Goal: Transaction & Acquisition: Purchase product/service

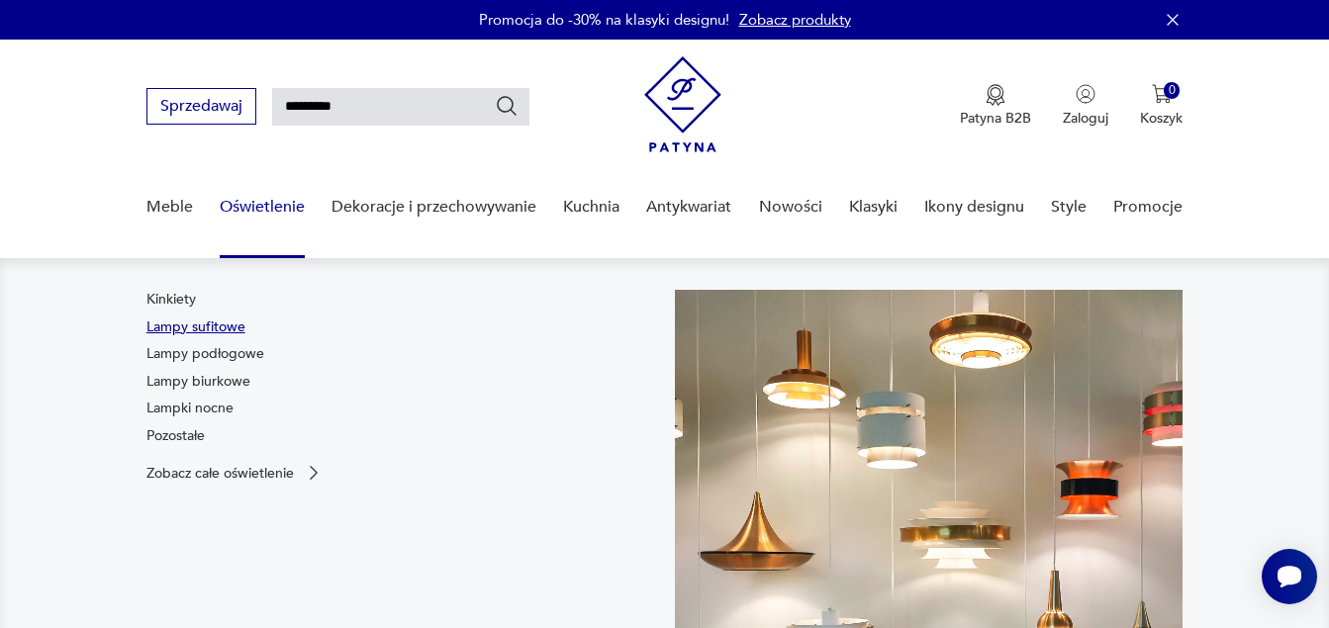
click at [207, 325] on link "Lampy sufitowe" at bounding box center [195, 328] width 99 height 20
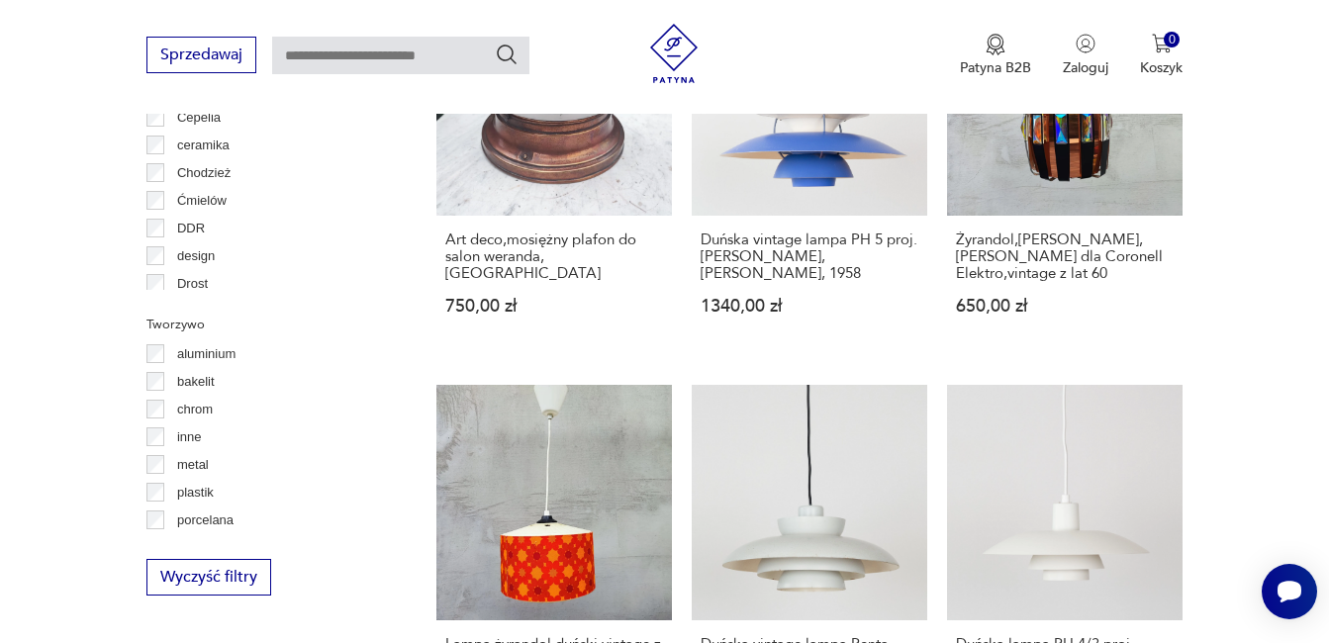
scroll to position [51, 0]
type input "*********"
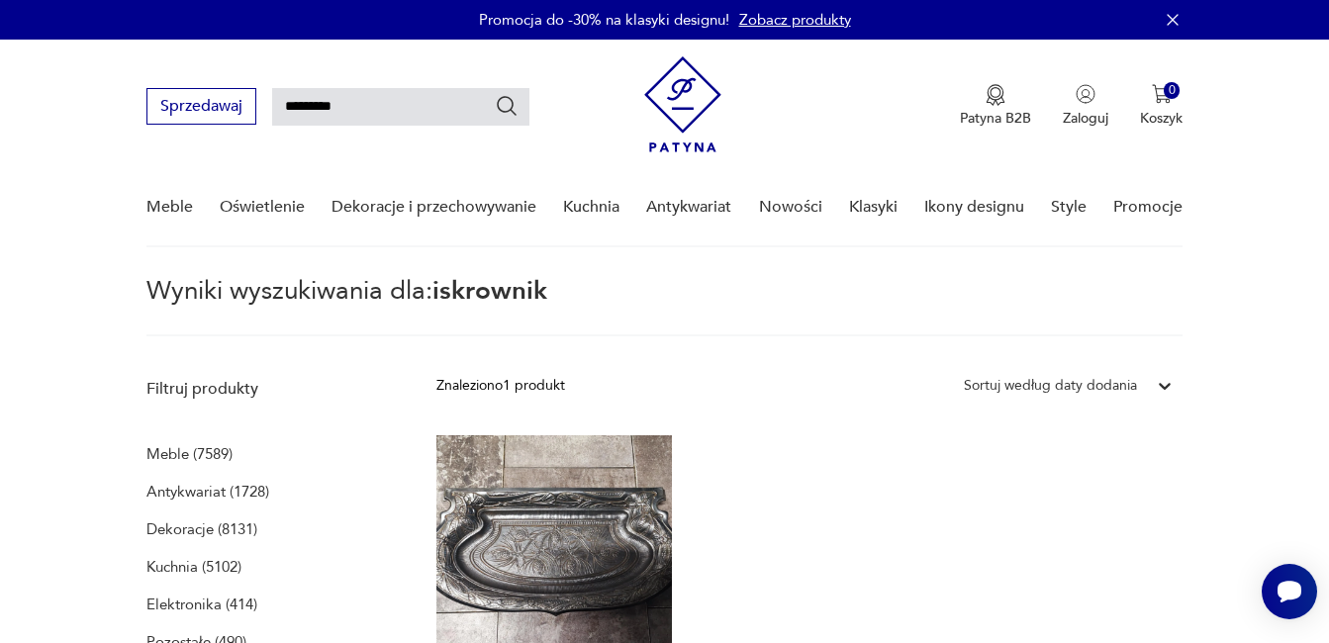
click at [177, 566] on p "Kuchnia (5102)" at bounding box center [193, 567] width 95 height 28
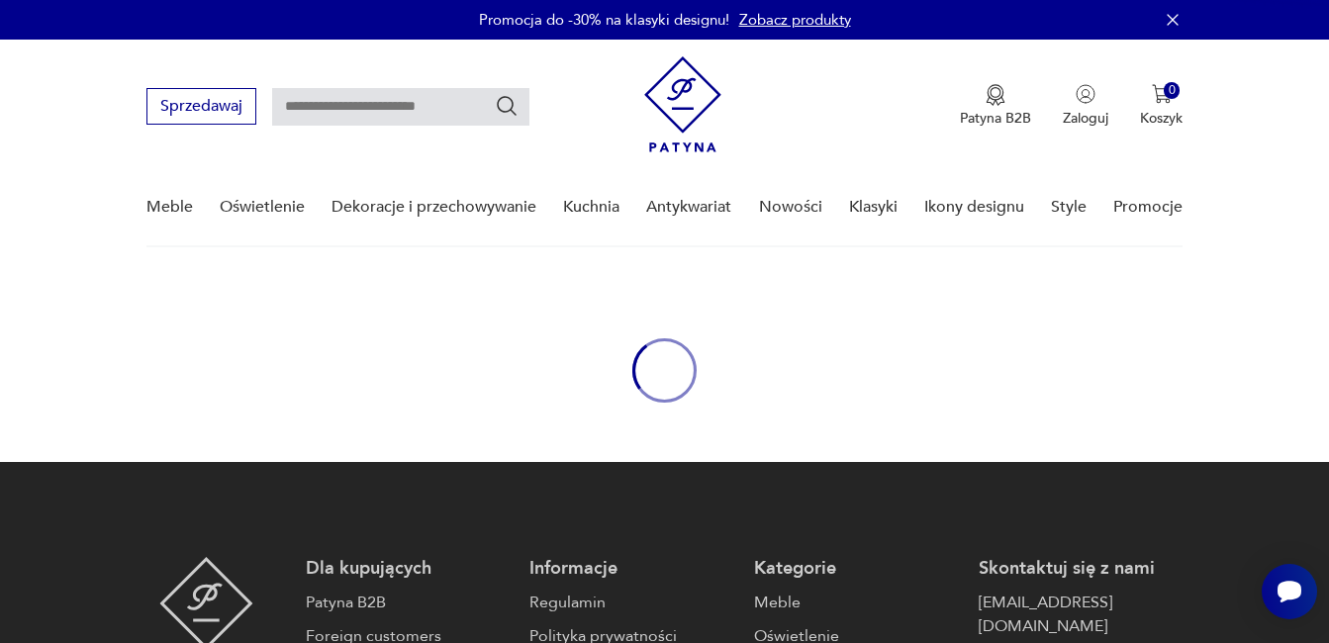
type input "*********"
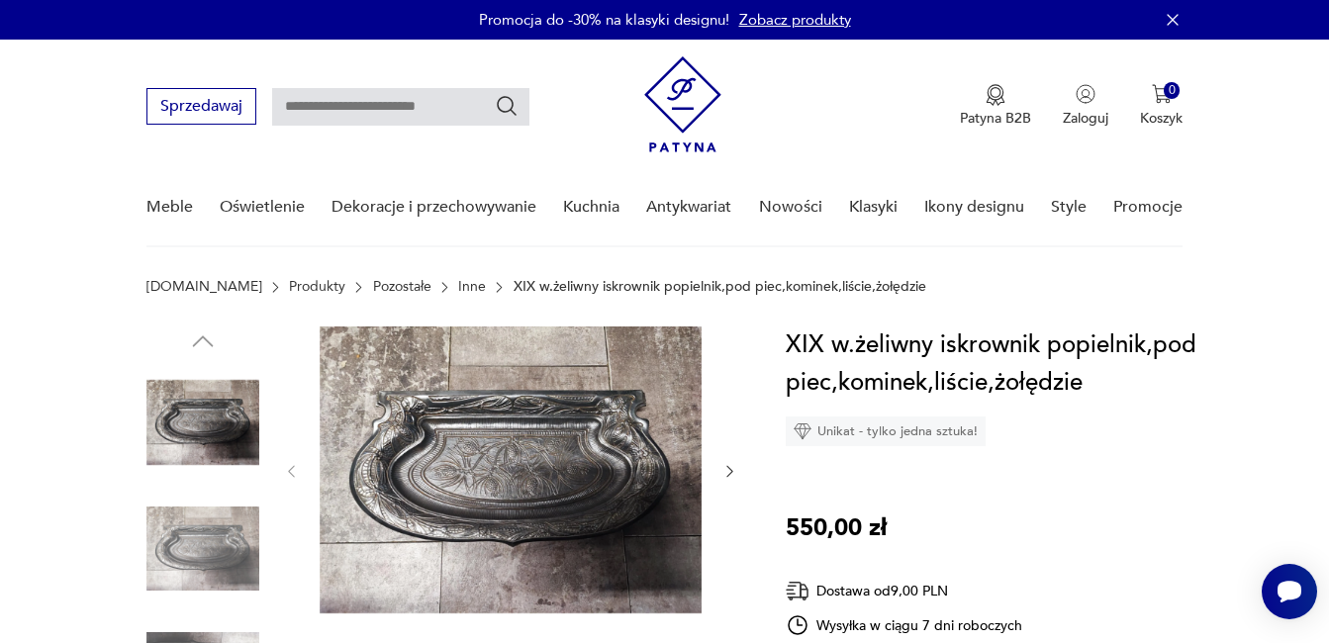
click at [497, 485] on img at bounding box center [511, 469] width 382 height 287
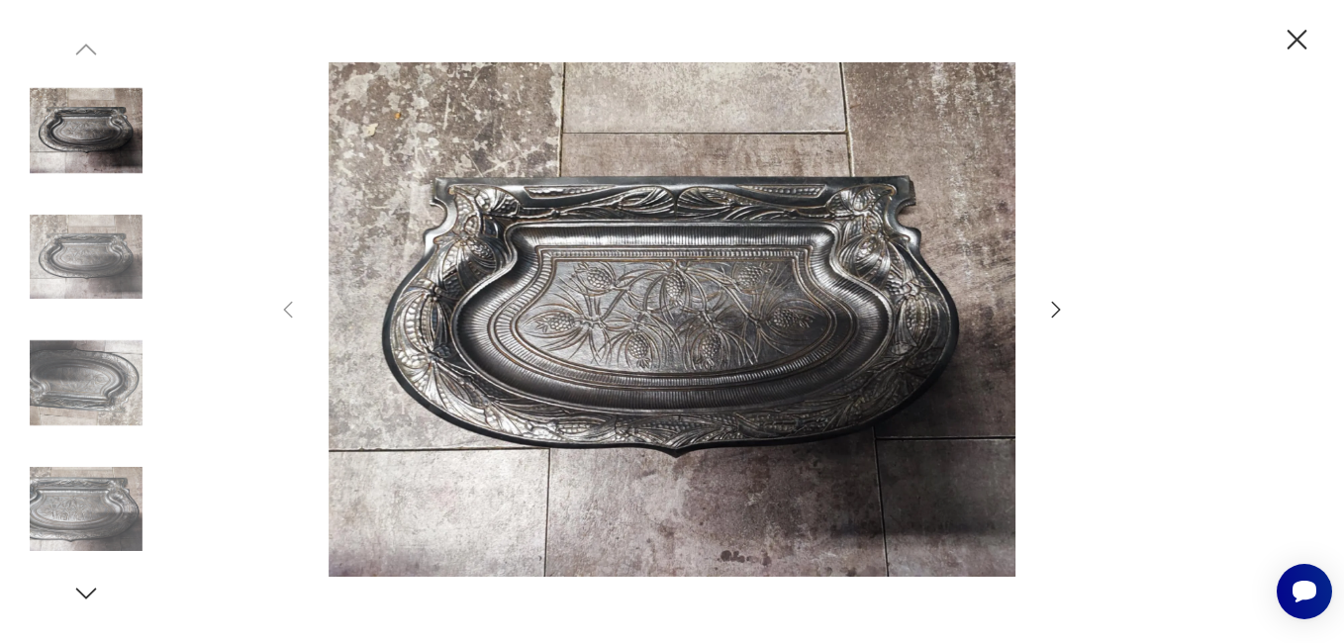
click at [1038, 306] on div at bounding box center [671, 321] width 791 height 518
click at [1050, 311] on icon "button" at bounding box center [1056, 310] width 24 height 24
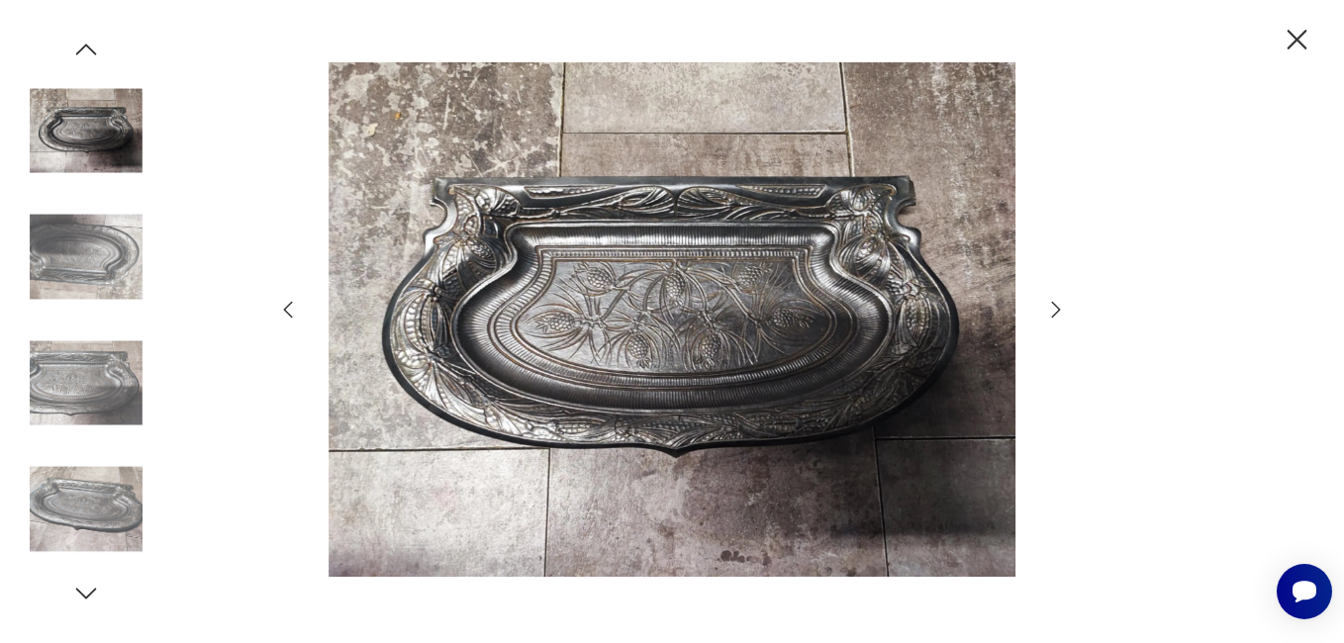
click at [1050, 310] on icon "button" at bounding box center [1056, 310] width 24 height 24
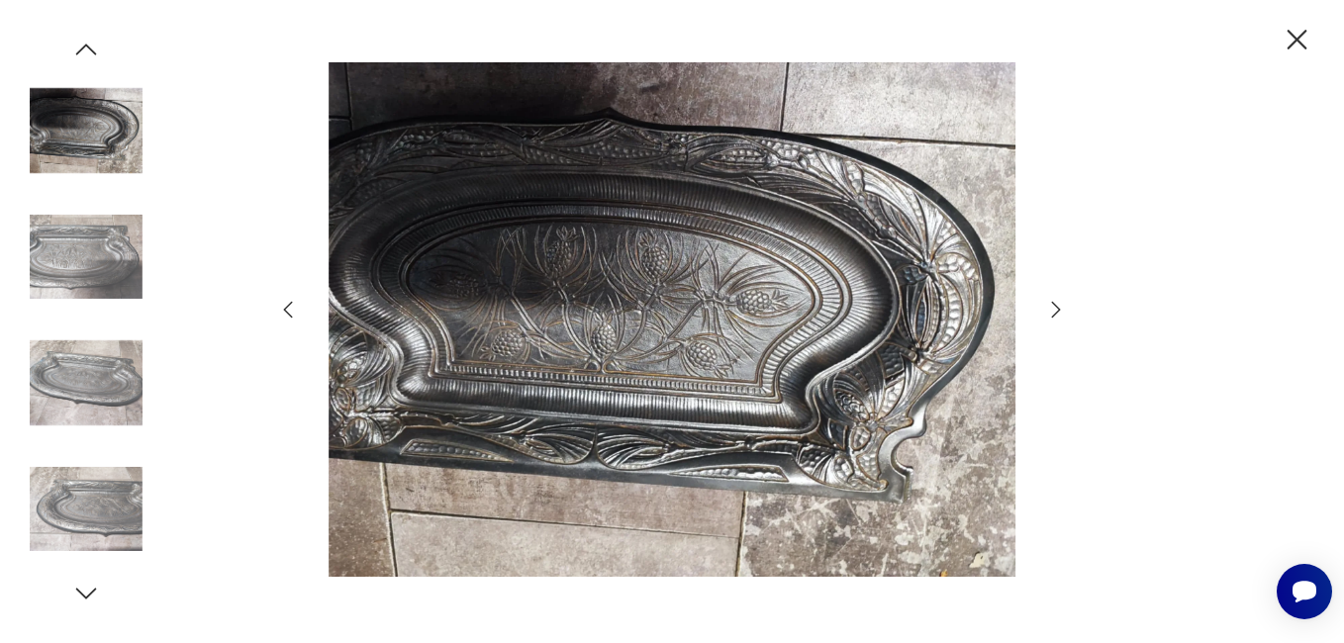
click at [1050, 310] on icon "button" at bounding box center [1056, 310] width 24 height 24
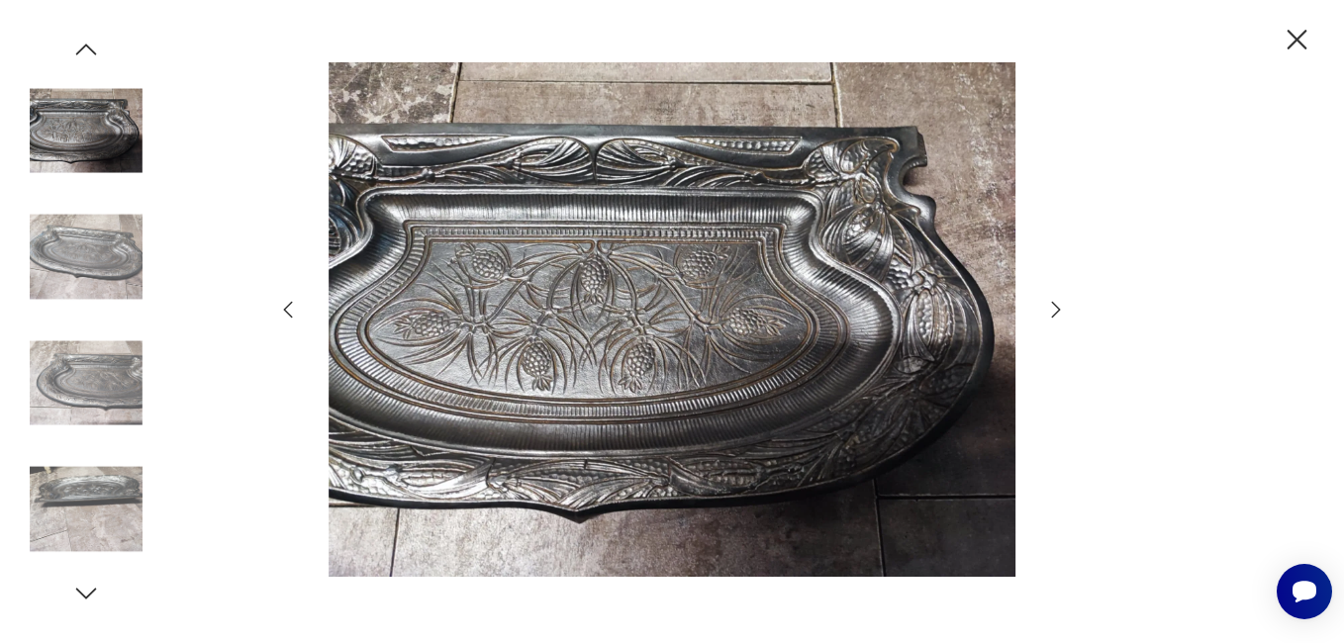
click at [1050, 310] on icon "button" at bounding box center [1056, 310] width 24 height 24
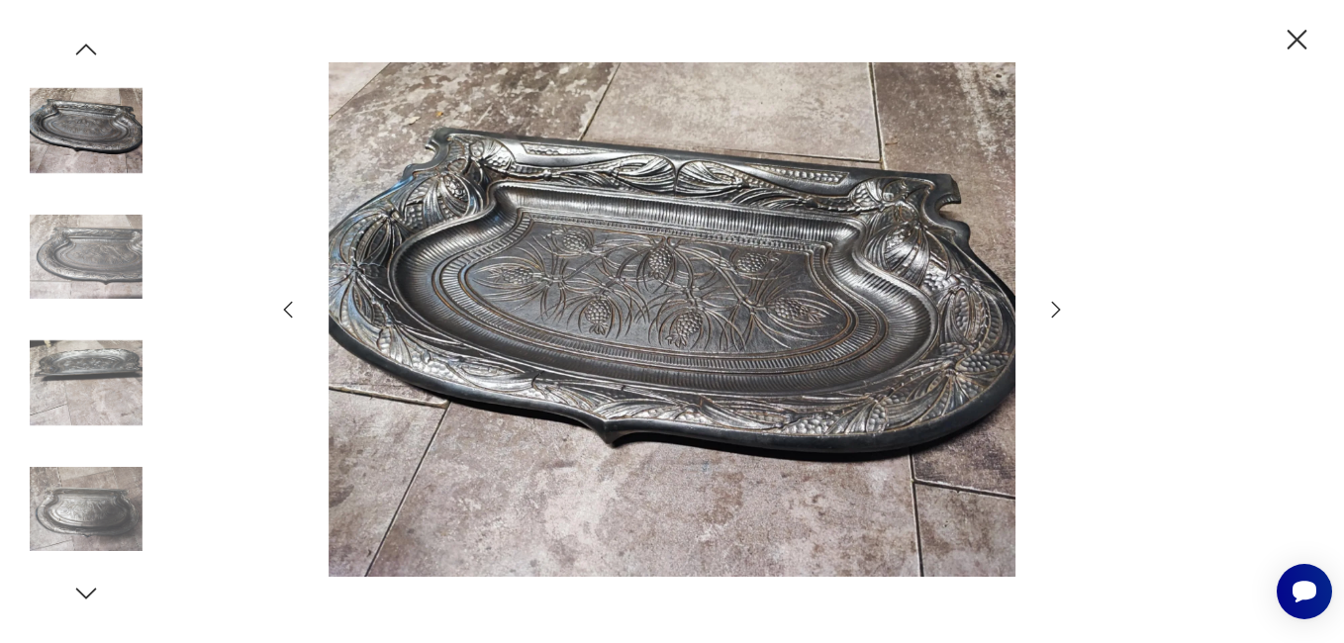
click at [1050, 310] on icon "button" at bounding box center [1056, 310] width 24 height 24
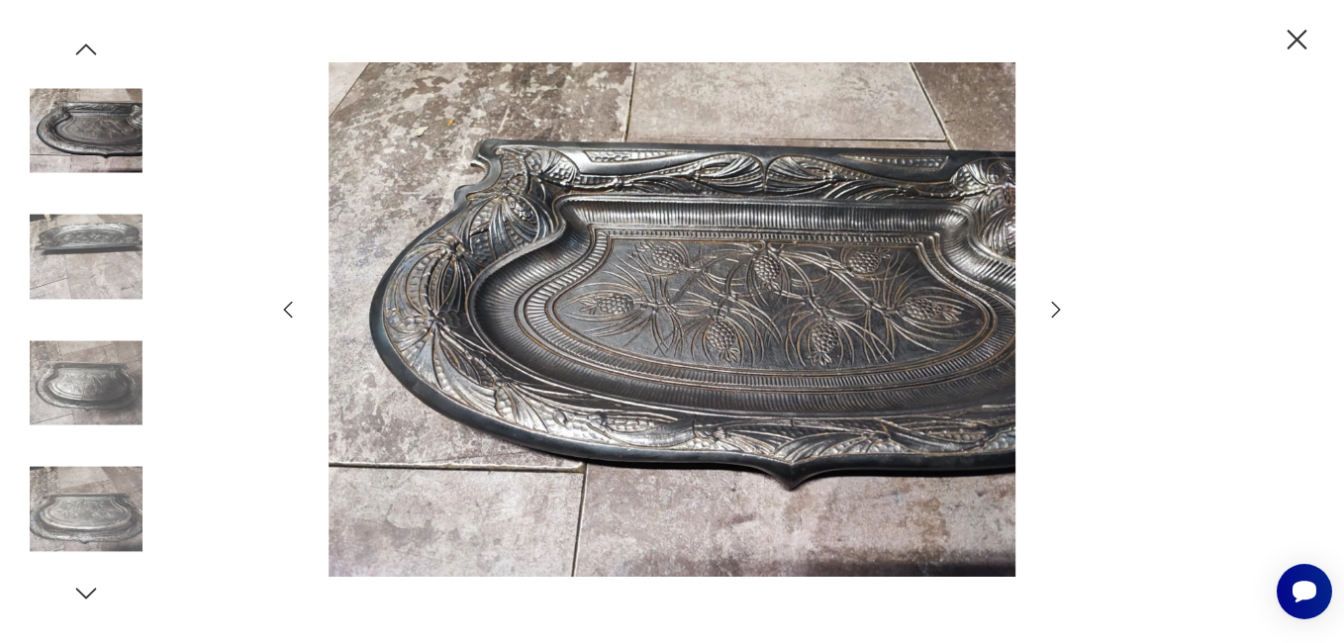
click at [1050, 309] on icon "button" at bounding box center [1056, 310] width 24 height 24
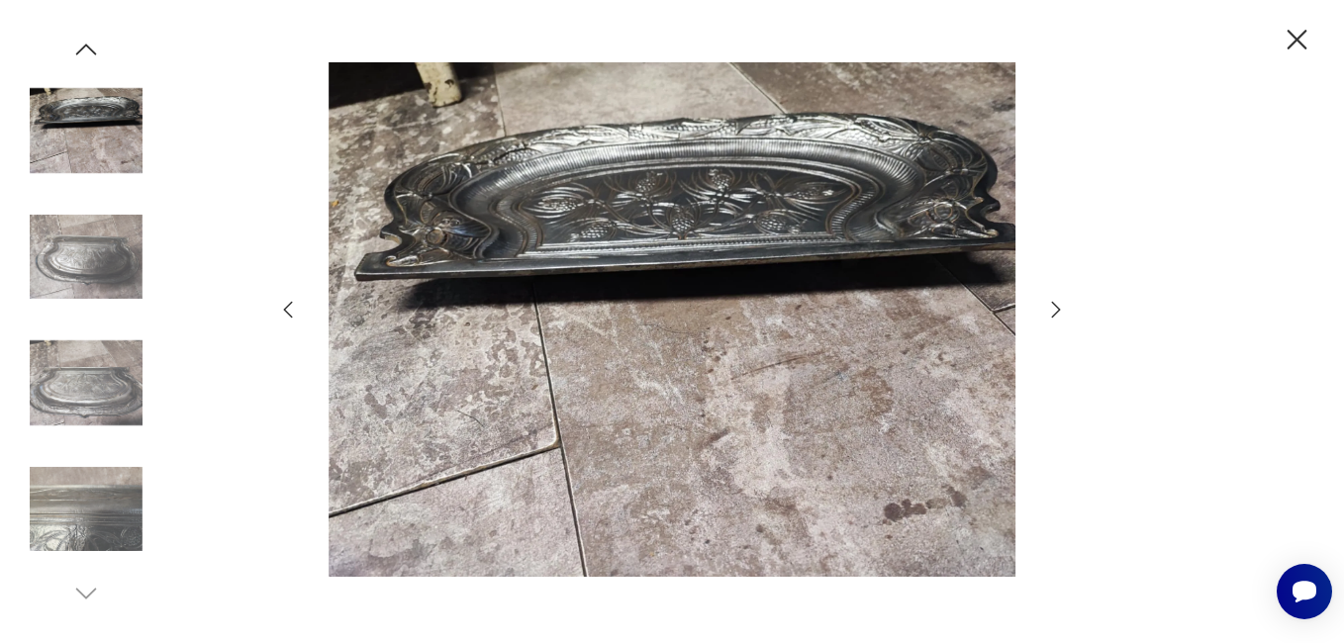
click at [1050, 309] on icon "button" at bounding box center [1056, 310] width 24 height 24
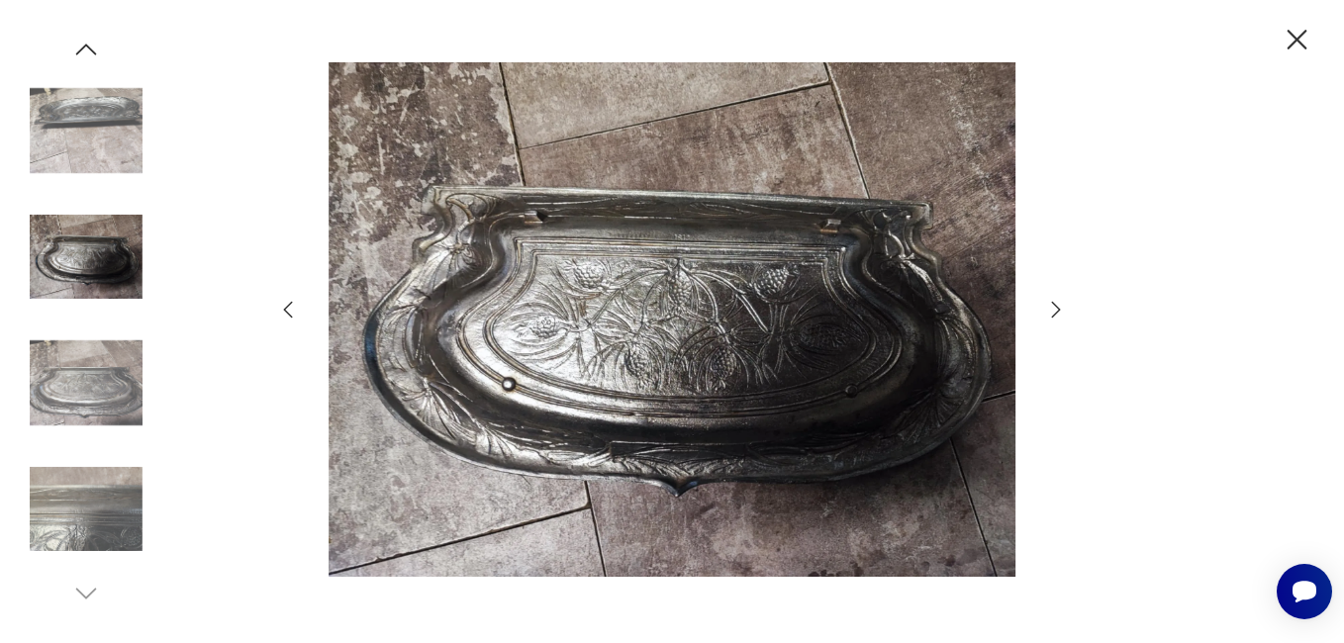
click at [1050, 309] on icon "button" at bounding box center [1056, 310] width 24 height 24
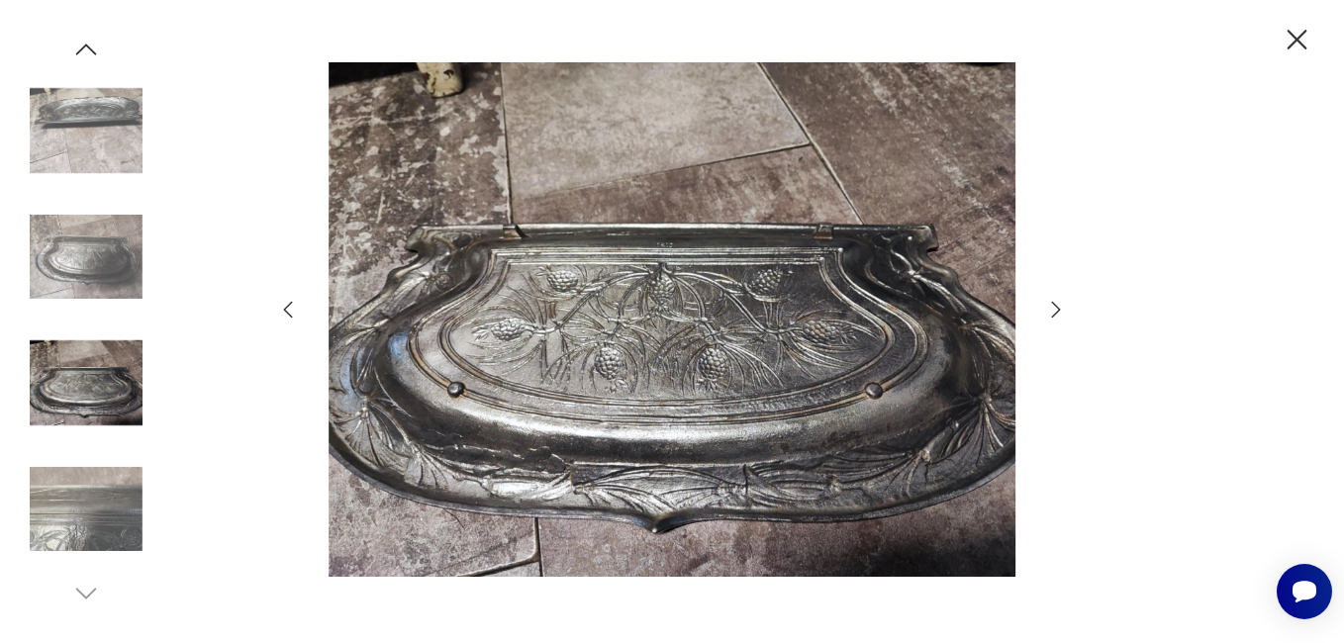
click at [1050, 309] on icon "button" at bounding box center [1056, 310] width 24 height 24
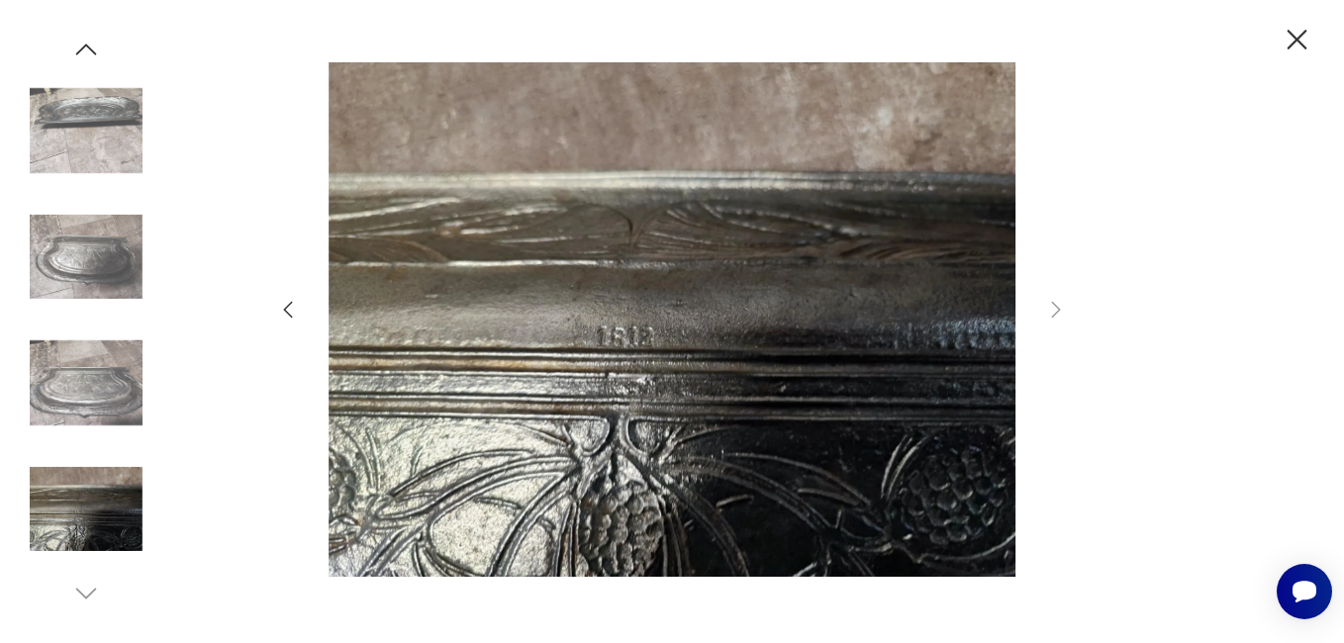
click at [280, 309] on icon "button" at bounding box center [288, 310] width 24 height 24
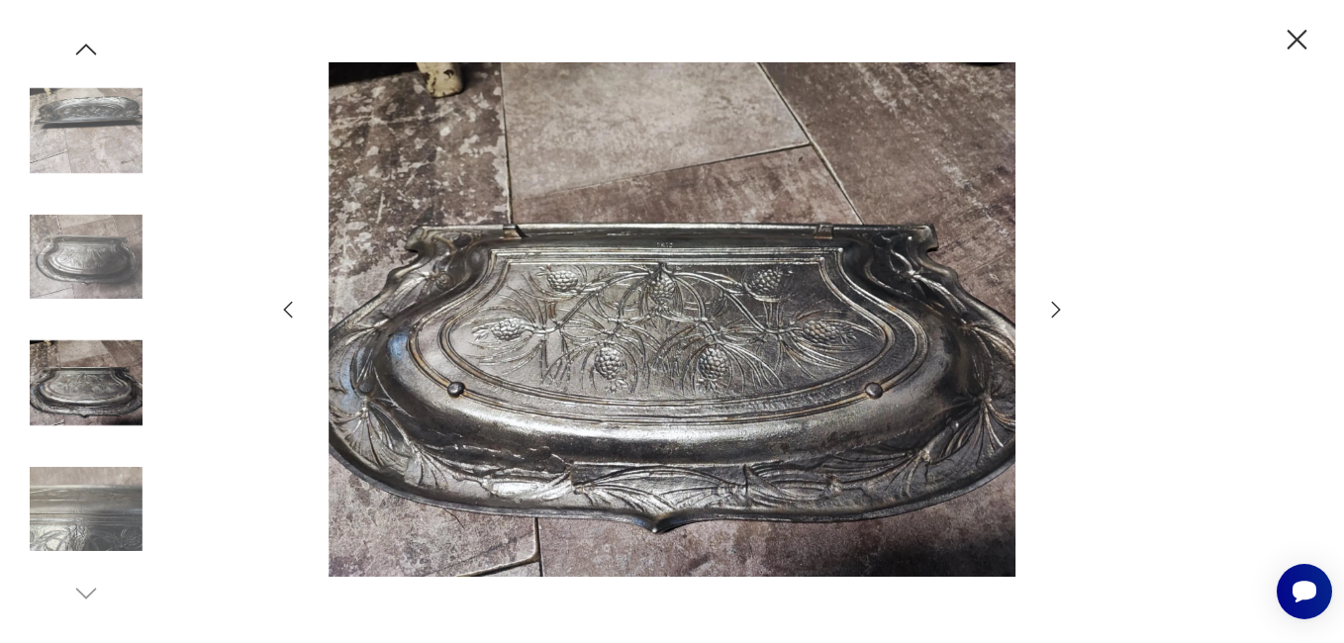
click at [280, 309] on icon "button" at bounding box center [288, 310] width 24 height 24
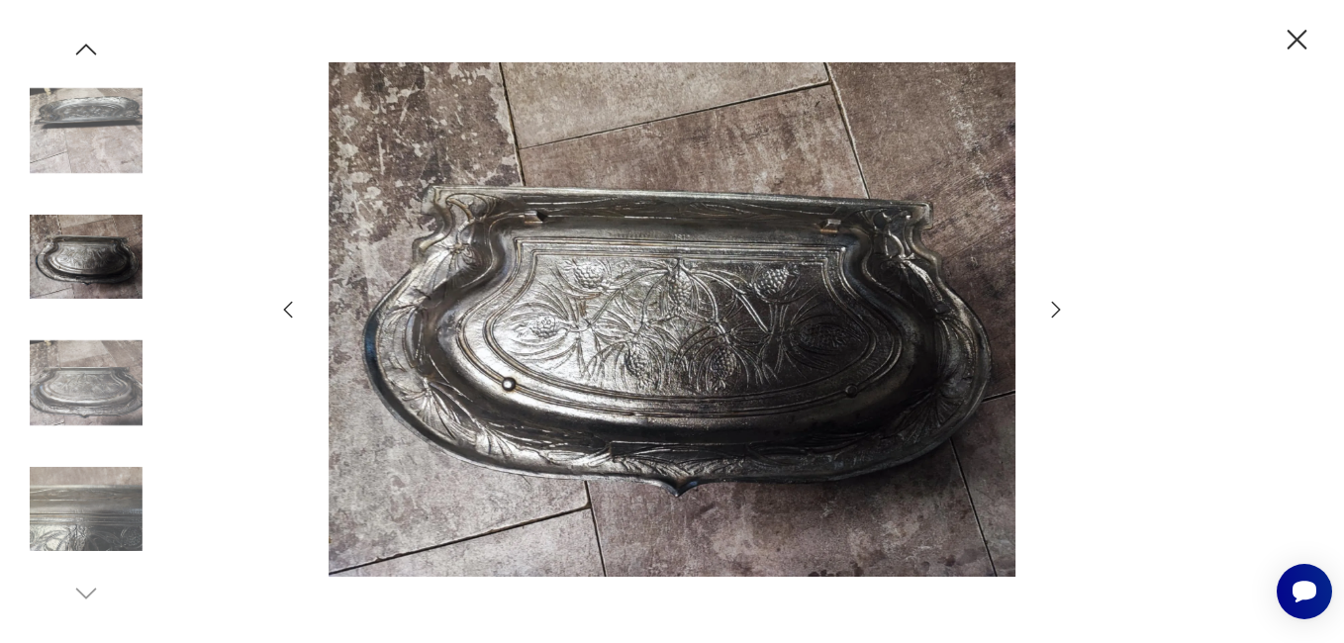
click at [280, 309] on icon "button" at bounding box center [288, 310] width 24 height 24
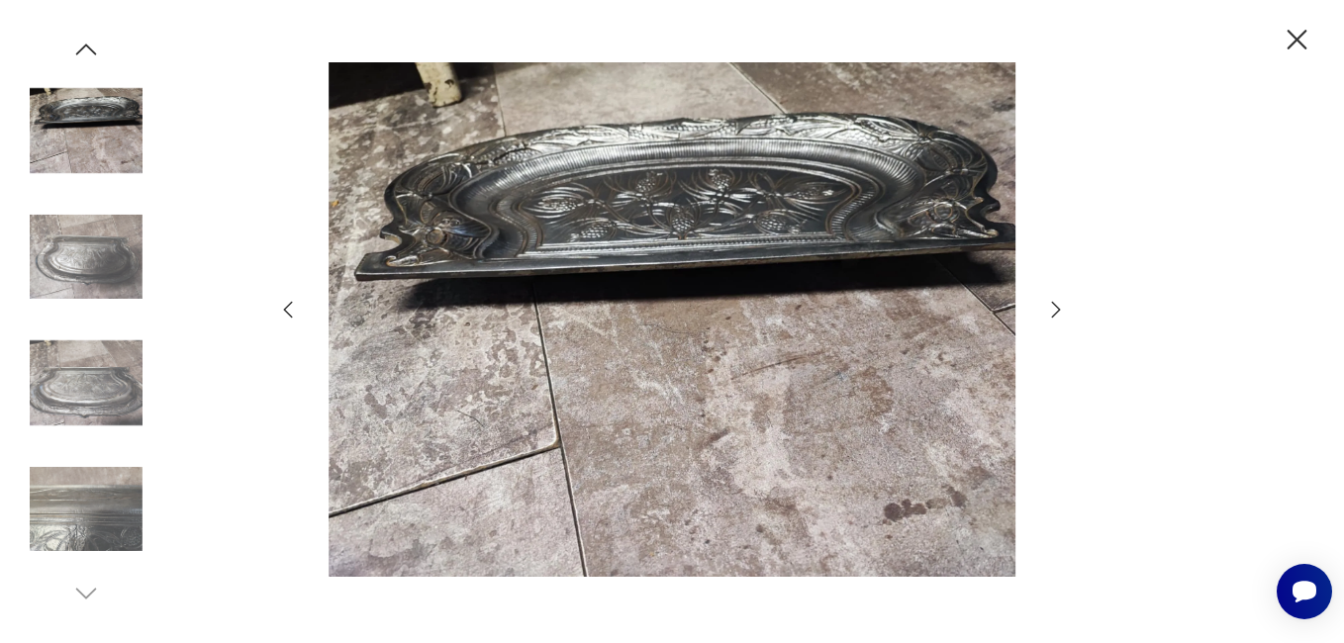
click at [280, 309] on icon "button" at bounding box center [288, 310] width 24 height 24
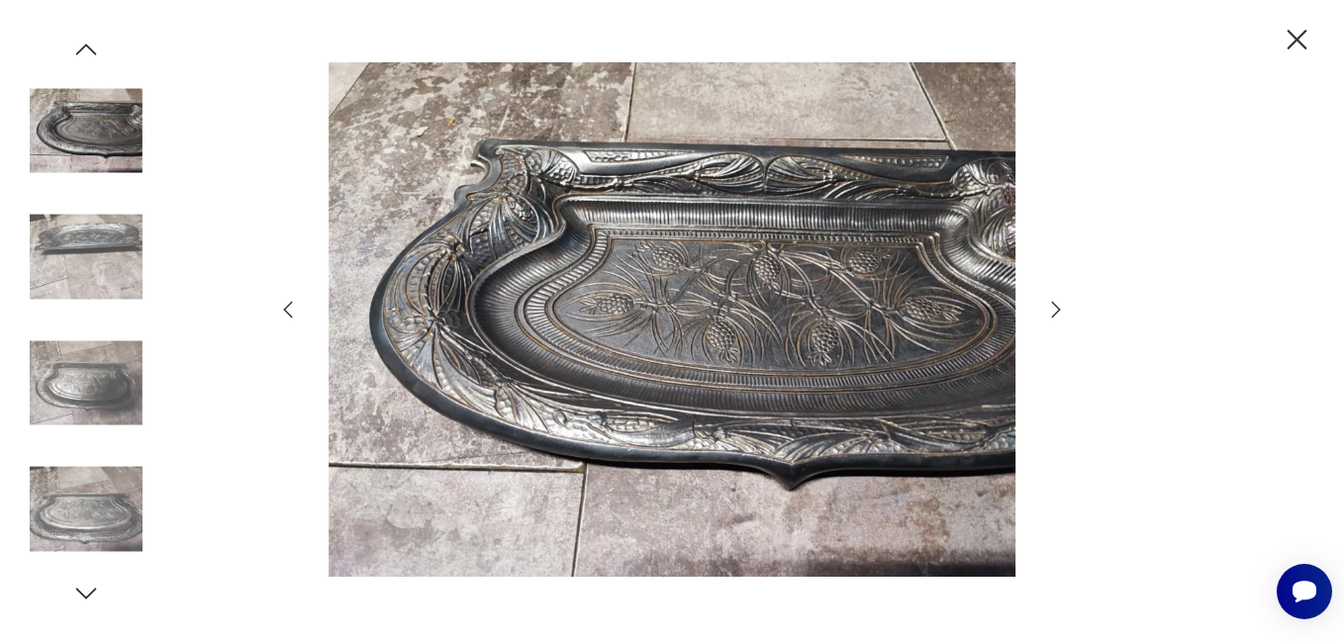
click at [280, 309] on icon "button" at bounding box center [288, 310] width 24 height 24
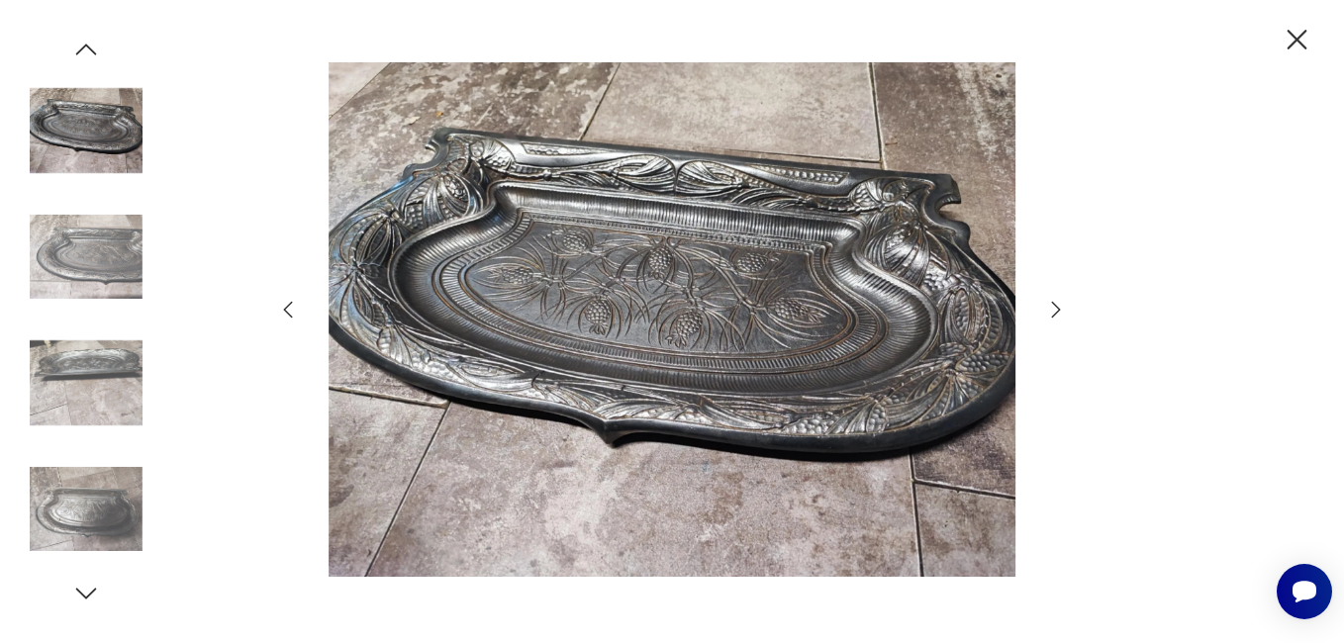
click at [280, 309] on icon "button" at bounding box center [288, 310] width 24 height 24
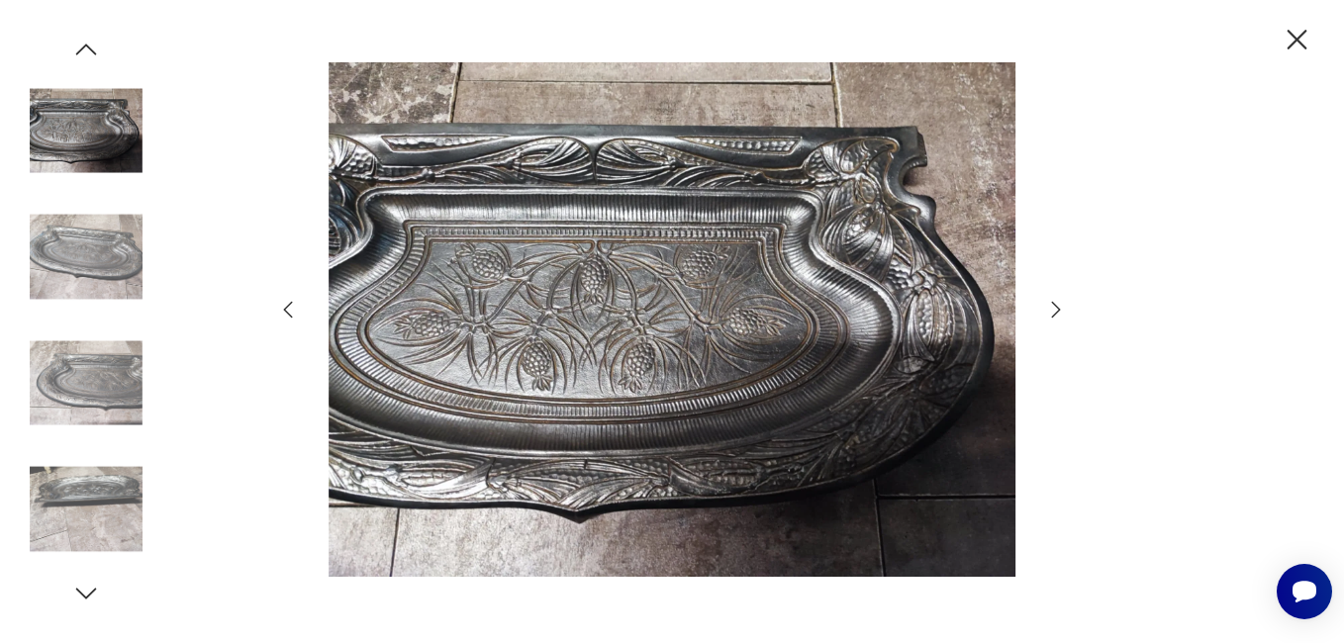
click at [280, 309] on icon "button" at bounding box center [288, 310] width 24 height 24
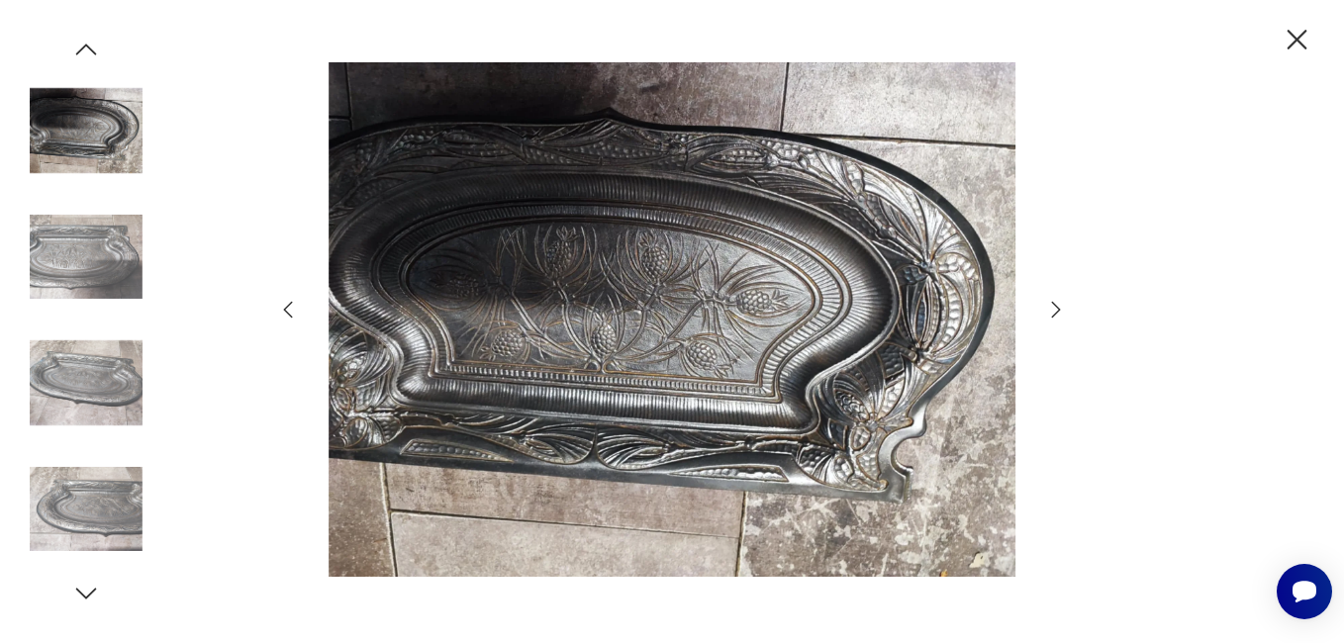
click at [280, 309] on icon "button" at bounding box center [288, 310] width 24 height 24
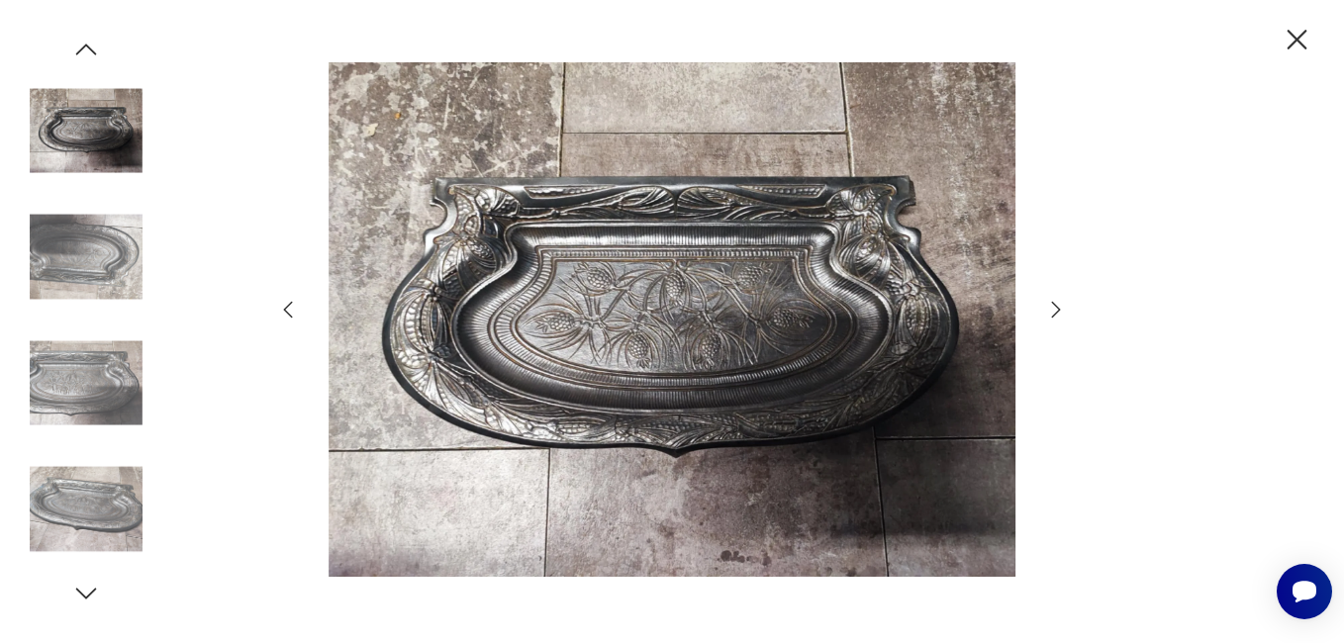
click at [280, 309] on icon "button" at bounding box center [288, 310] width 24 height 24
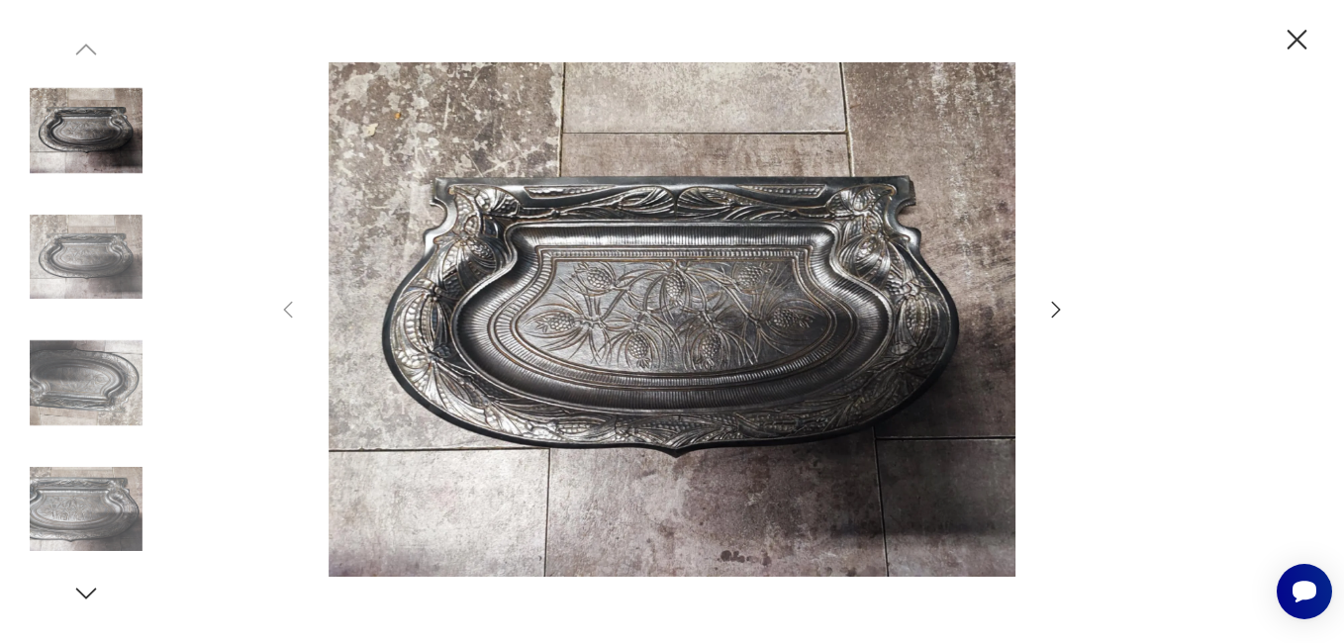
click at [1303, 46] on icon "button" at bounding box center [1297, 40] width 20 height 20
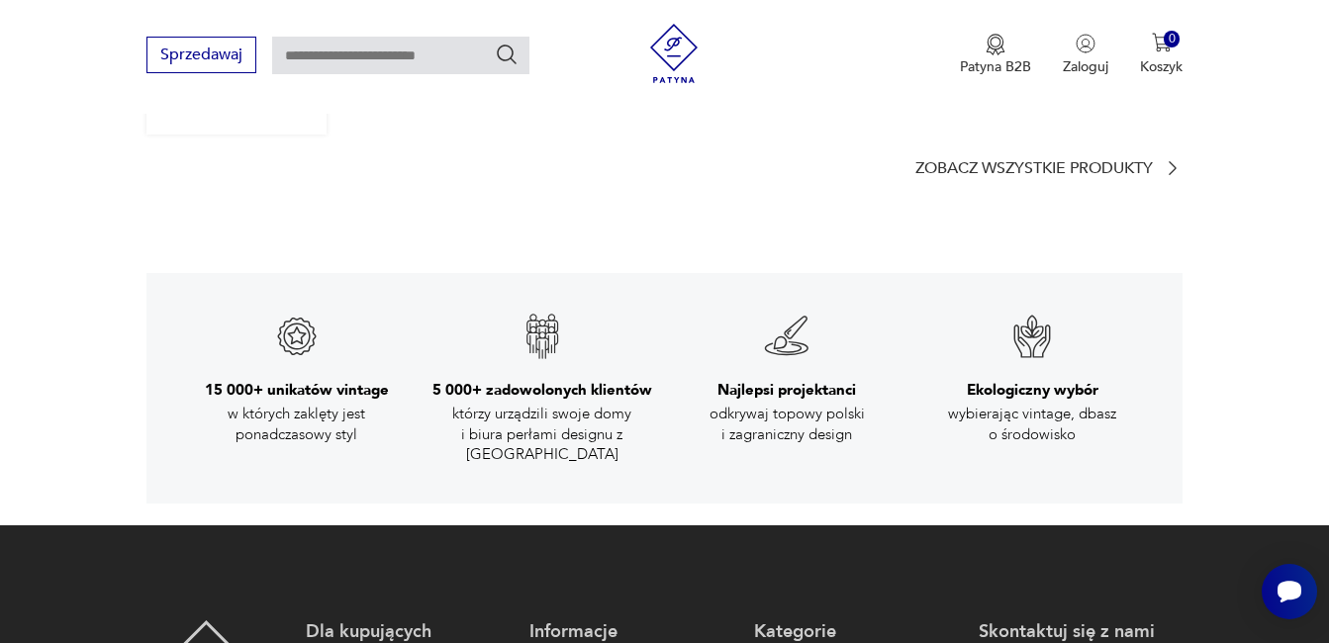
scroll to position [3067, 0]
